Goal: Task Accomplishment & Management: Use online tool/utility

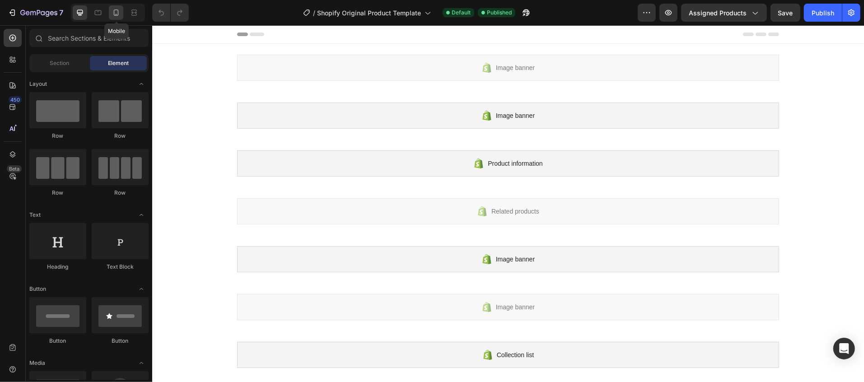
click at [113, 14] on icon at bounding box center [116, 12] width 9 height 9
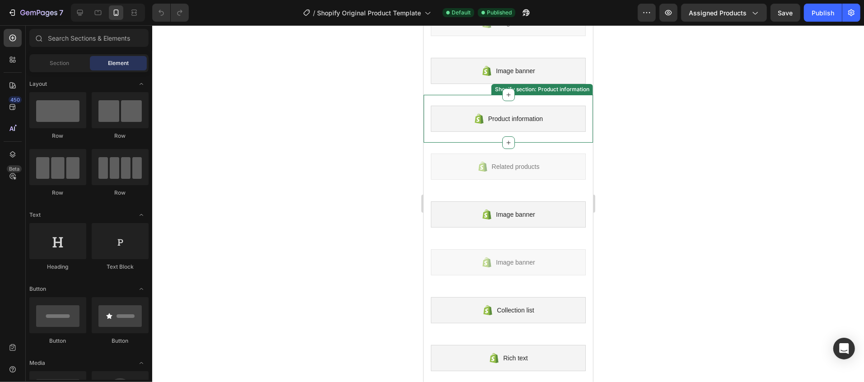
scroll to position [181, 0]
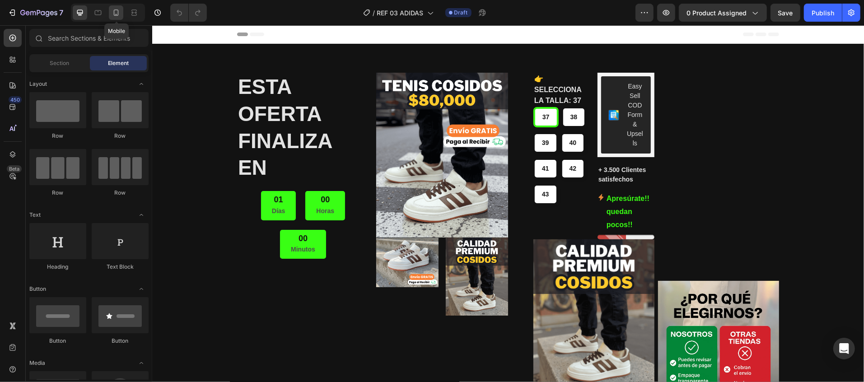
click at [118, 11] on icon at bounding box center [116, 12] width 9 height 9
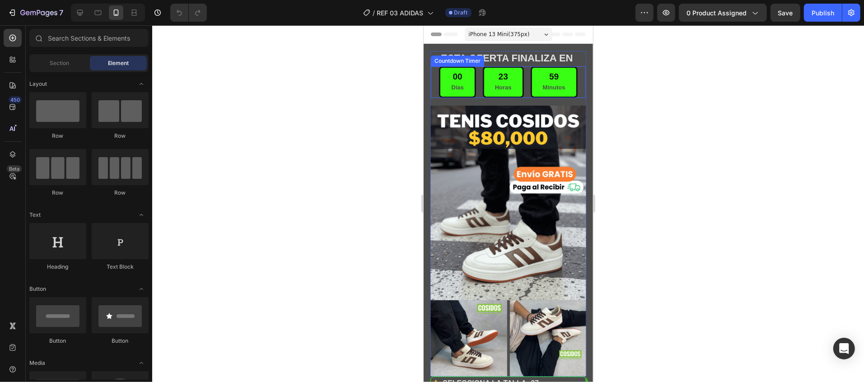
click at [483, 81] on div "23 Horas" at bounding box center [503, 82] width 41 height 32
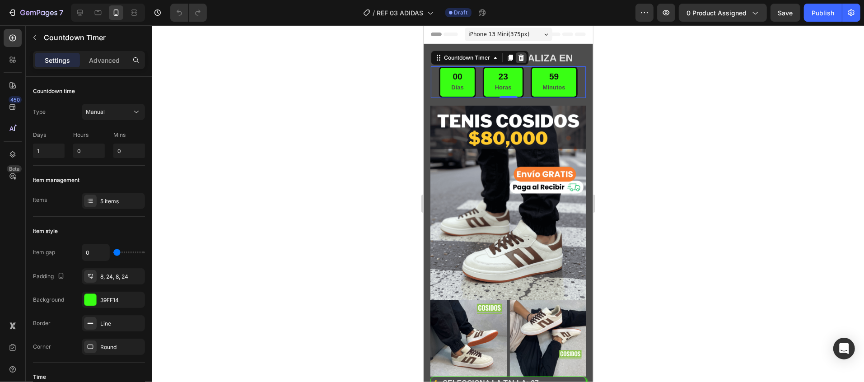
click at [520, 58] on icon at bounding box center [520, 57] width 7 height 7
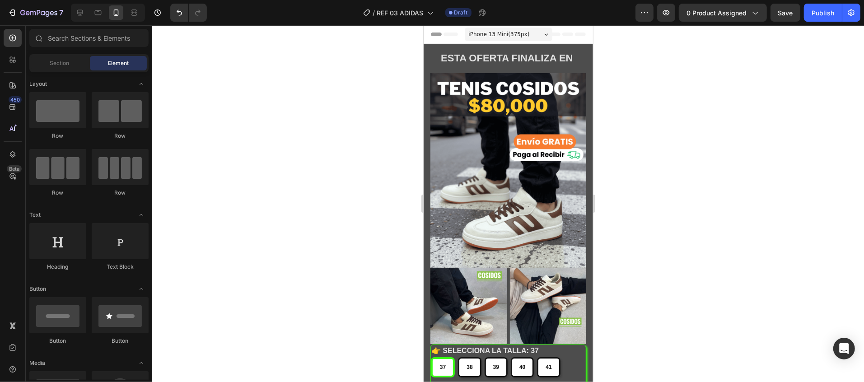
click at [520, 58] on strong "ESTA OFERTA FINALIZA EN" at bounding box center [507, 57] width 132 height 11
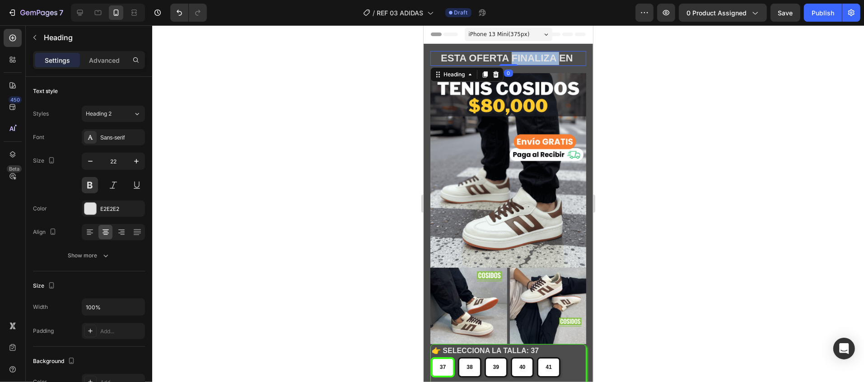
click at [520, 58] on strong "ESTA OFERTA FINALIZA EN" at bounding box center [507, 57] width 132 height 11
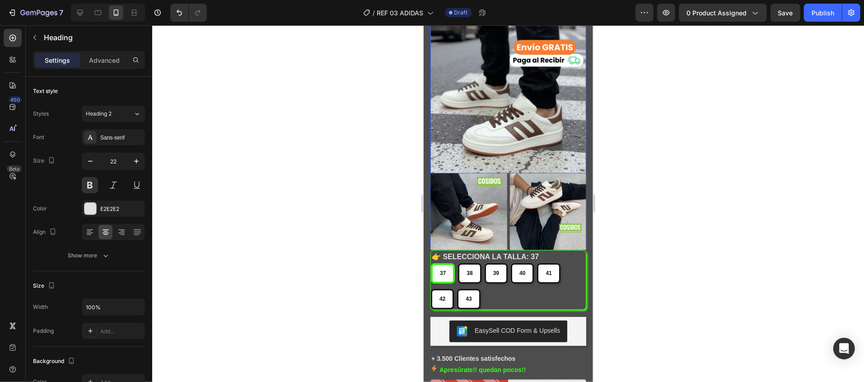
scroll to position [181, 0]
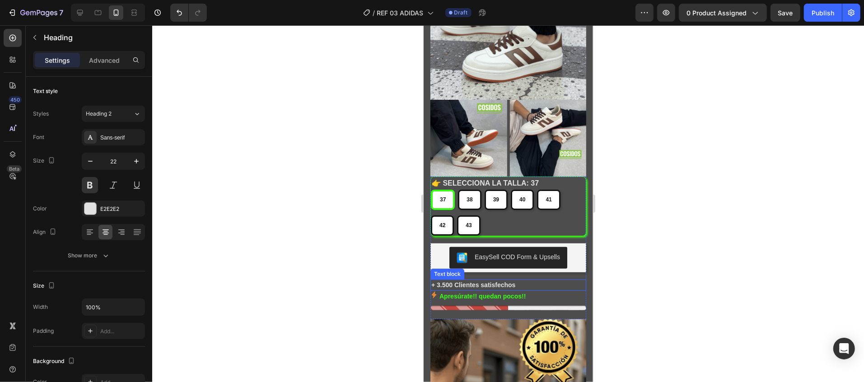
click at [492, 280] on p "+ 3.500 Clientes satisfechos" at bounding box center [508, 284] width 154 height 9
click at [499, 268] on icon at bounding box center [501, 271] width 6 height 6
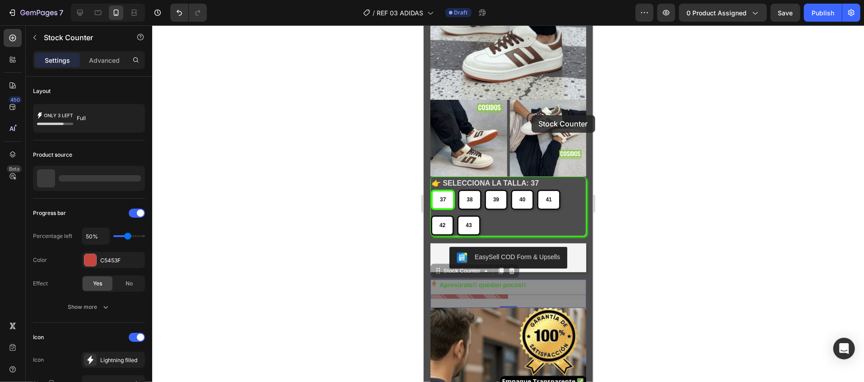
scroll to position [0, 0]
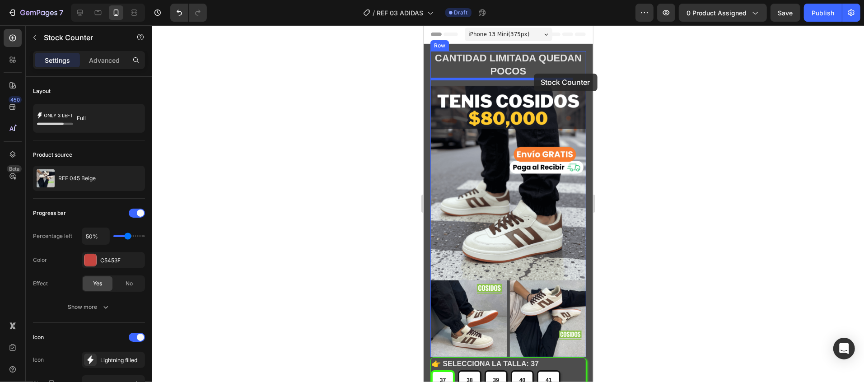
drag, startPoint x: 544, startPoint y: 263, endPoint x: 534, endPoint y: 73, distance: 190.5
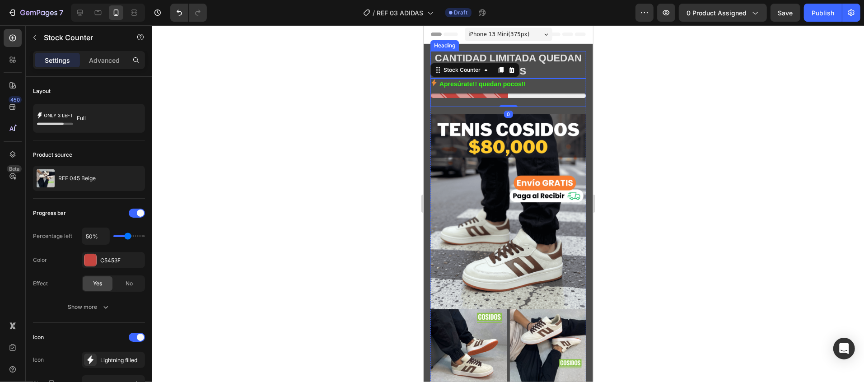
click at [548, 65] on p "CANTIDAD LIMITADA QUEDAN POCOS" at bounding box center [508, 65] width 154 height 26
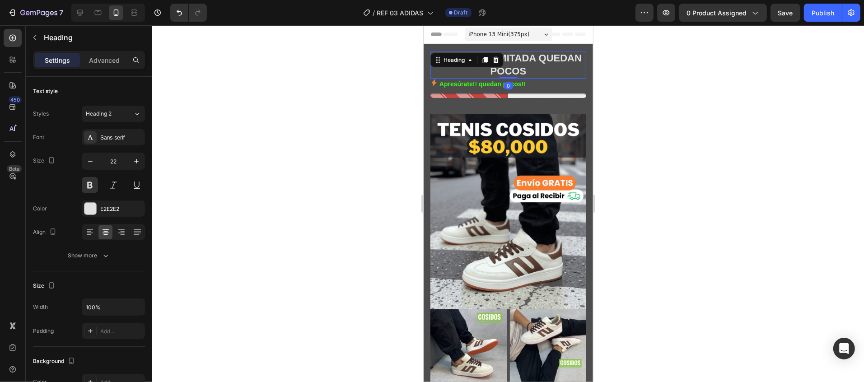
click at [548, 65] on p "CANTIDAD LIMITADA QUEDAN POCOS" at bounding box center [508, 65] width 154 height 26
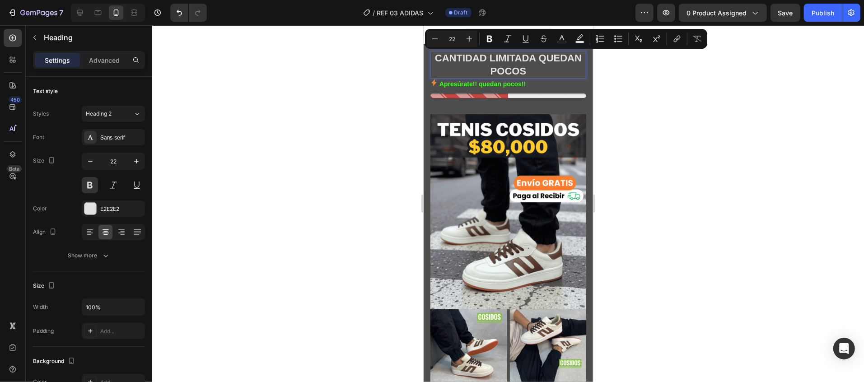
click at [548, 65] on p "CANTIDAD LIMITADA QUEDAN POCOS" at bounding box center [508, 65] width 154 height 26
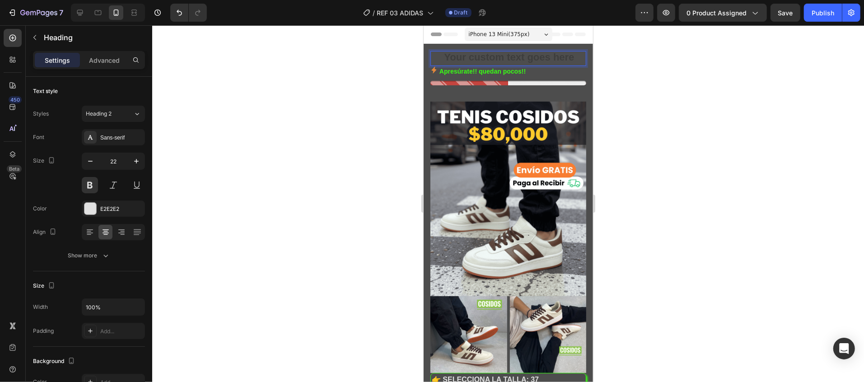
click at [751, 111] on div at bounding box center [508, 203] width 712 height 357
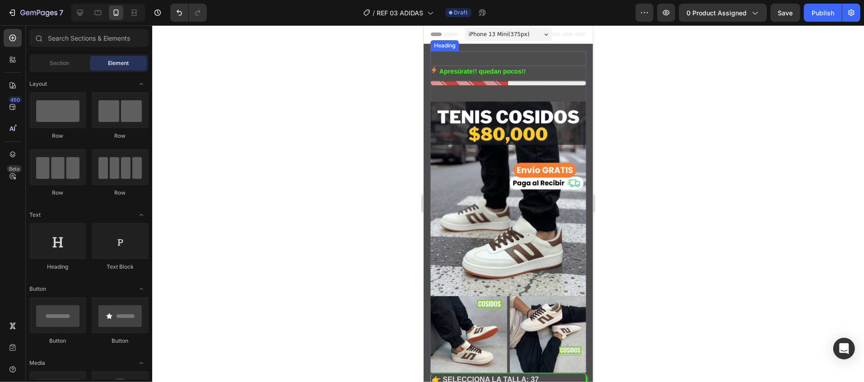
click at [533, 52] on p "Rich Text Editor. Editing area: main" at bounding box center [508, 58] width 154 height 13
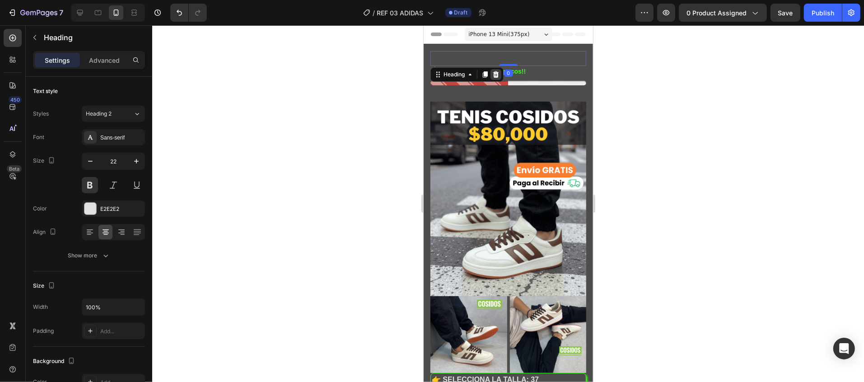
click at [498, 72] on icon at bounding box center [496, 73] width 6 height 6
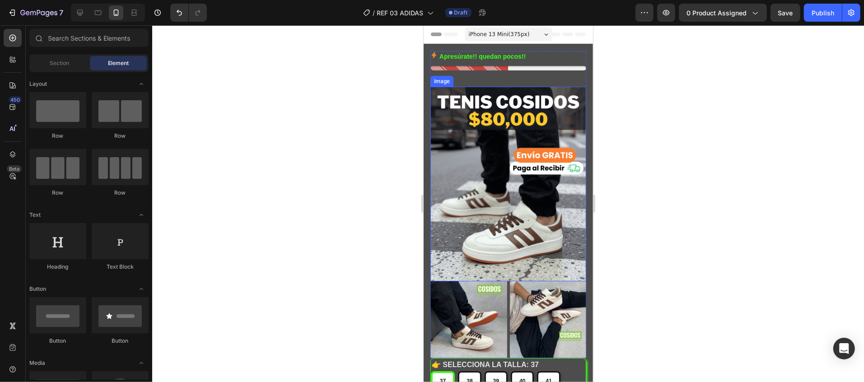
click at [488, 161] on img at bounding box center [508, 183] width 156 height 195
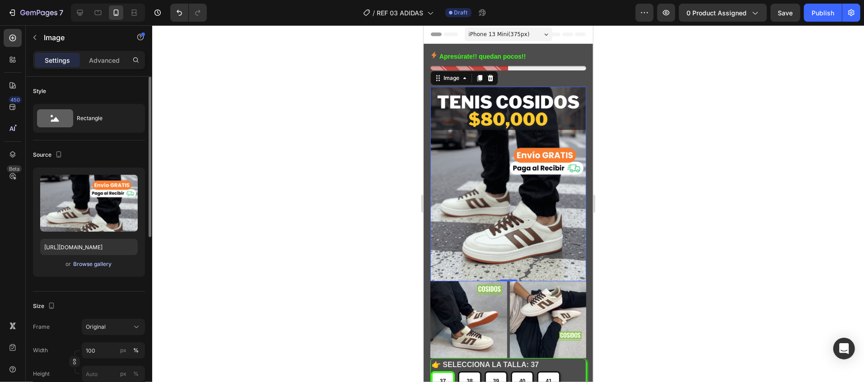
click at [105, 268] on div "Browse gallery" at bounding box center [93, 264] width 38 height 8
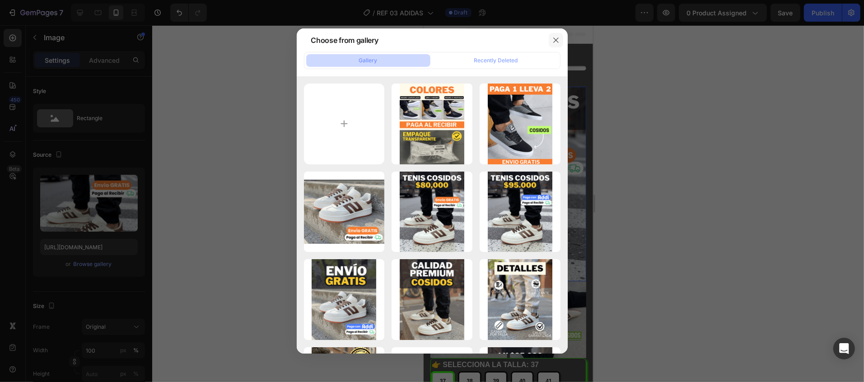
click at [560, 37] on button "button" at bounding box center [556, 40] width 14 height 14
